Goal: Task Accomplishment & Management: Manage account settings

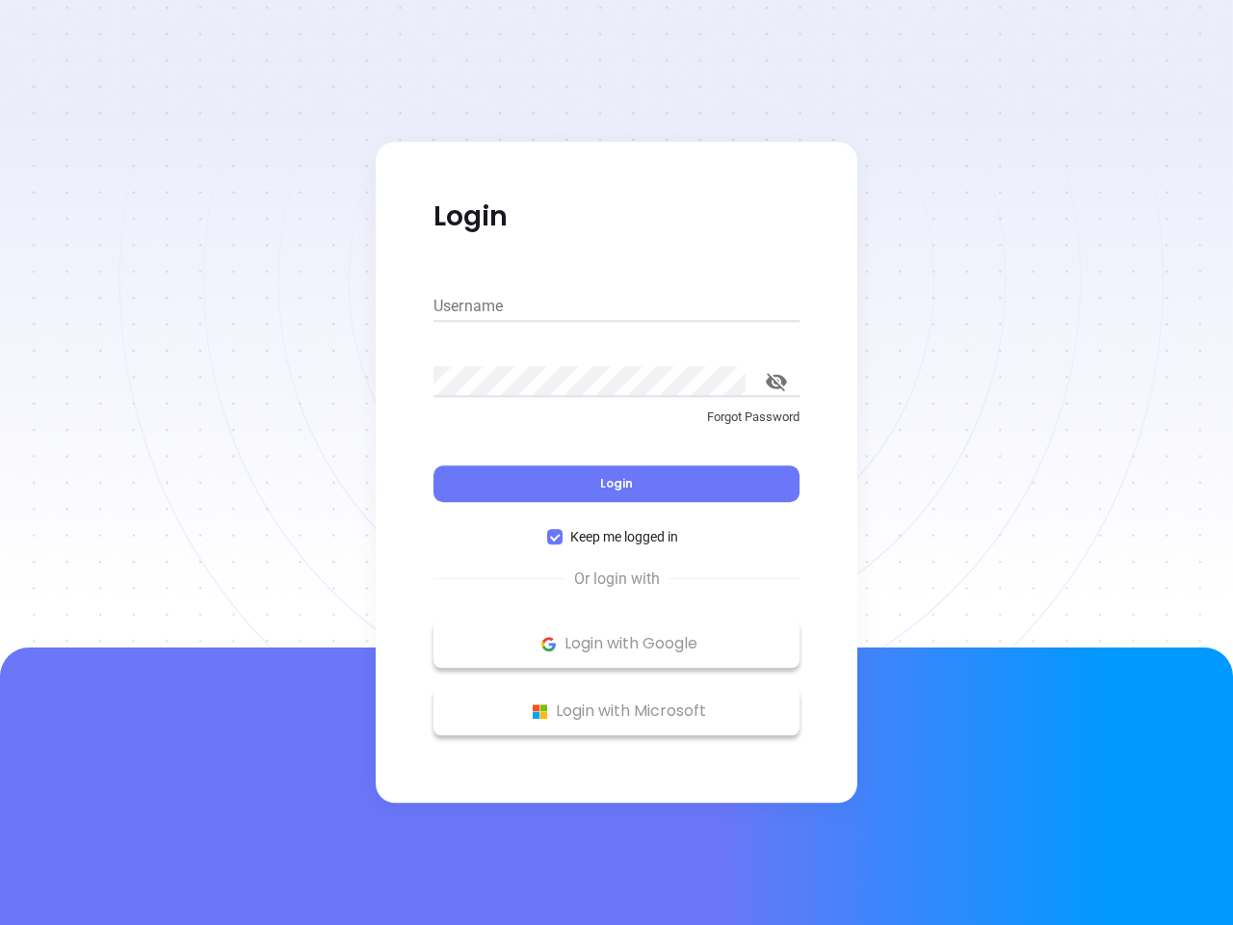
click at [617, 462] on div "Login" at bounding box center [617, 472] width 366 height 60
click at [617, 306] on input "Username" at bounding box center [617, 306] width 366 height 31
click at [777, 382] on icon "toggle password visibility" at bounding box center [776, 382] width 21 height 18
click at [617, 484] on span "Login" at bounding box center [616, 483] width 33 height 16
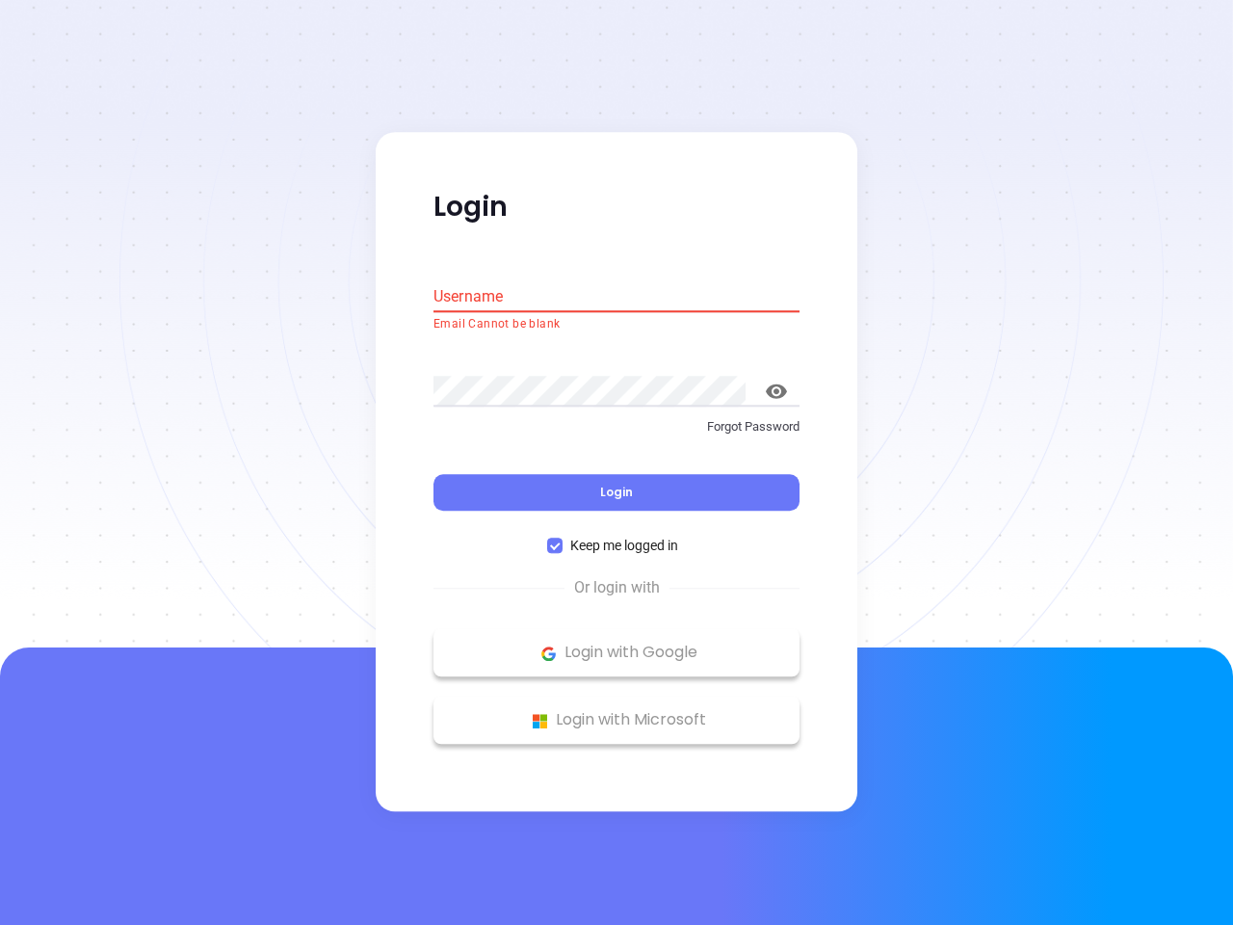
click at [617, 537] on span "Keep me logged in" at bounding box center [624, 546] width 123 height 21
click at [563, 539] on input "Keep me logged in" at bounding box center [554, 546] width 15 height 15
checkbox input "false"
click at [617, 644] on p "Login with Google" at bounding box center [616, 653] width 347 height 29
click at [617, 711] on p "Login with Microsoft" at bounding box center [616, 720] width 347 height 29
